Goal: Book appointment/travel/reservation

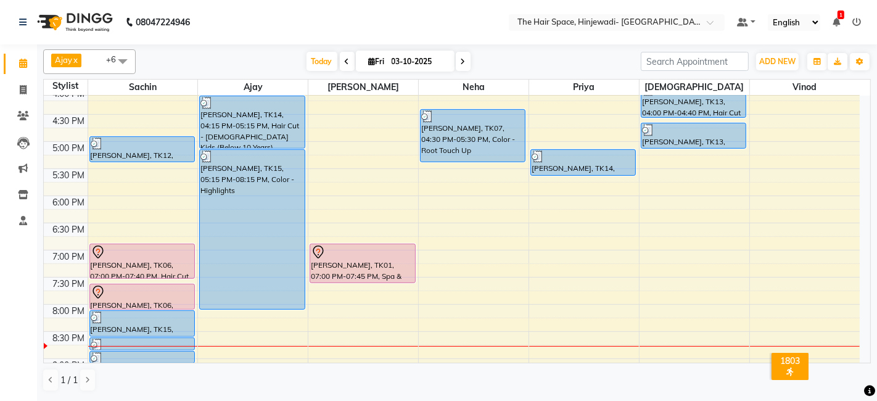
scroll to position [440, 0]
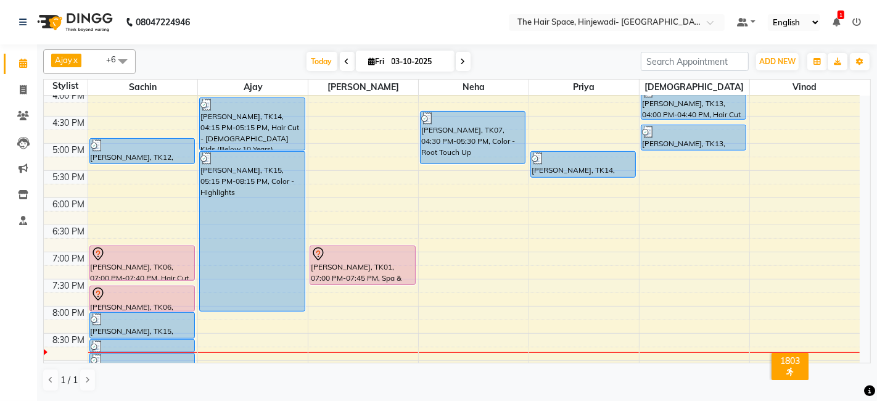
click at [681, 283] on div "8:00 AM 8:30 AM 9:00 AM 9:30 AM 10:00 AM 10:30 AM 11:00 AM 11:30 AM 12:00 PM 12…" at bounding box center [452, 61] width 816 height 813
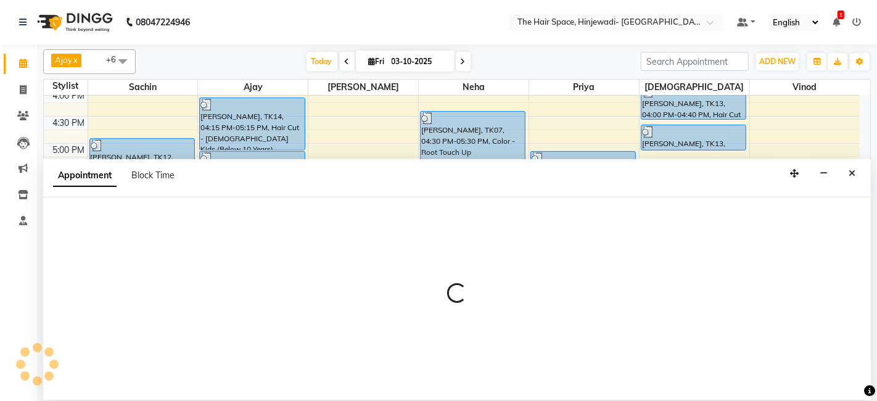
select select "84666"
select select "tentative"
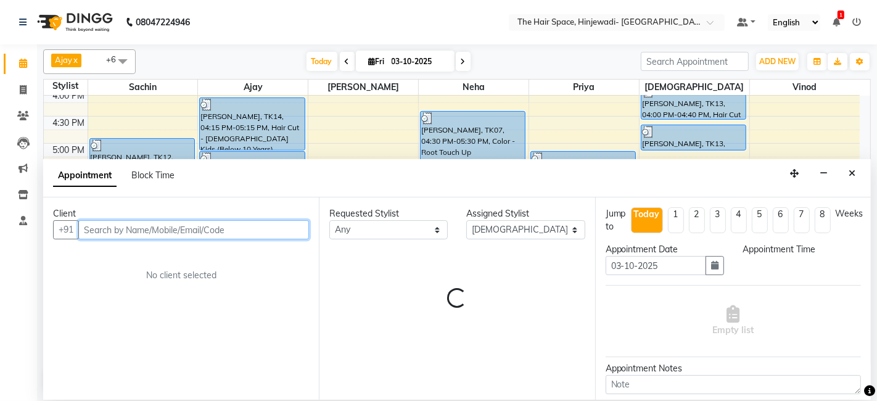
select select "1170"
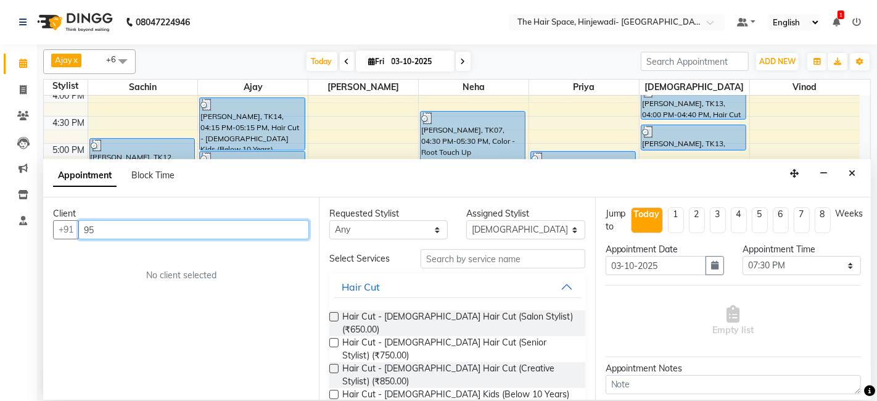
click at [280, 231] on input "95" at bounding box center [193, 229] width 231 height 19
click at [280, 226] on input "95" at bounding box center [193, 229] width 231 height 19
click at [129, 236] on input "95" at bounding box center [193, 229] width 231 height 19
click at [124, 229] on input "95" at bounding box center [193, 229] width 231 height 19
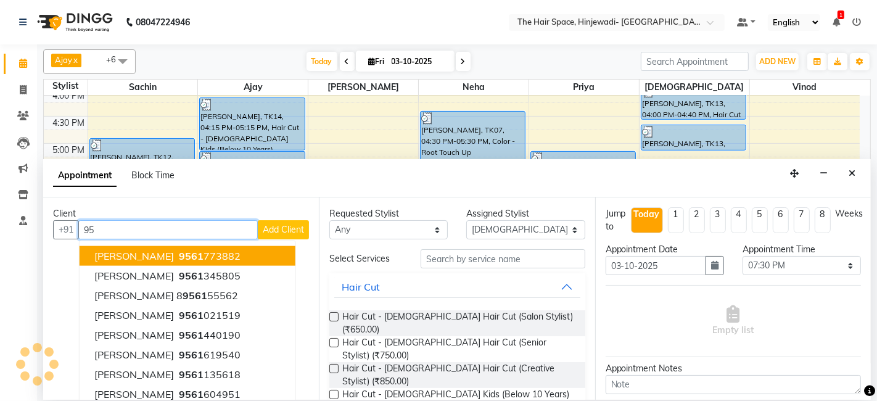
type input "9"
